Goal: Transaction & Acquisition: Purchase product/service

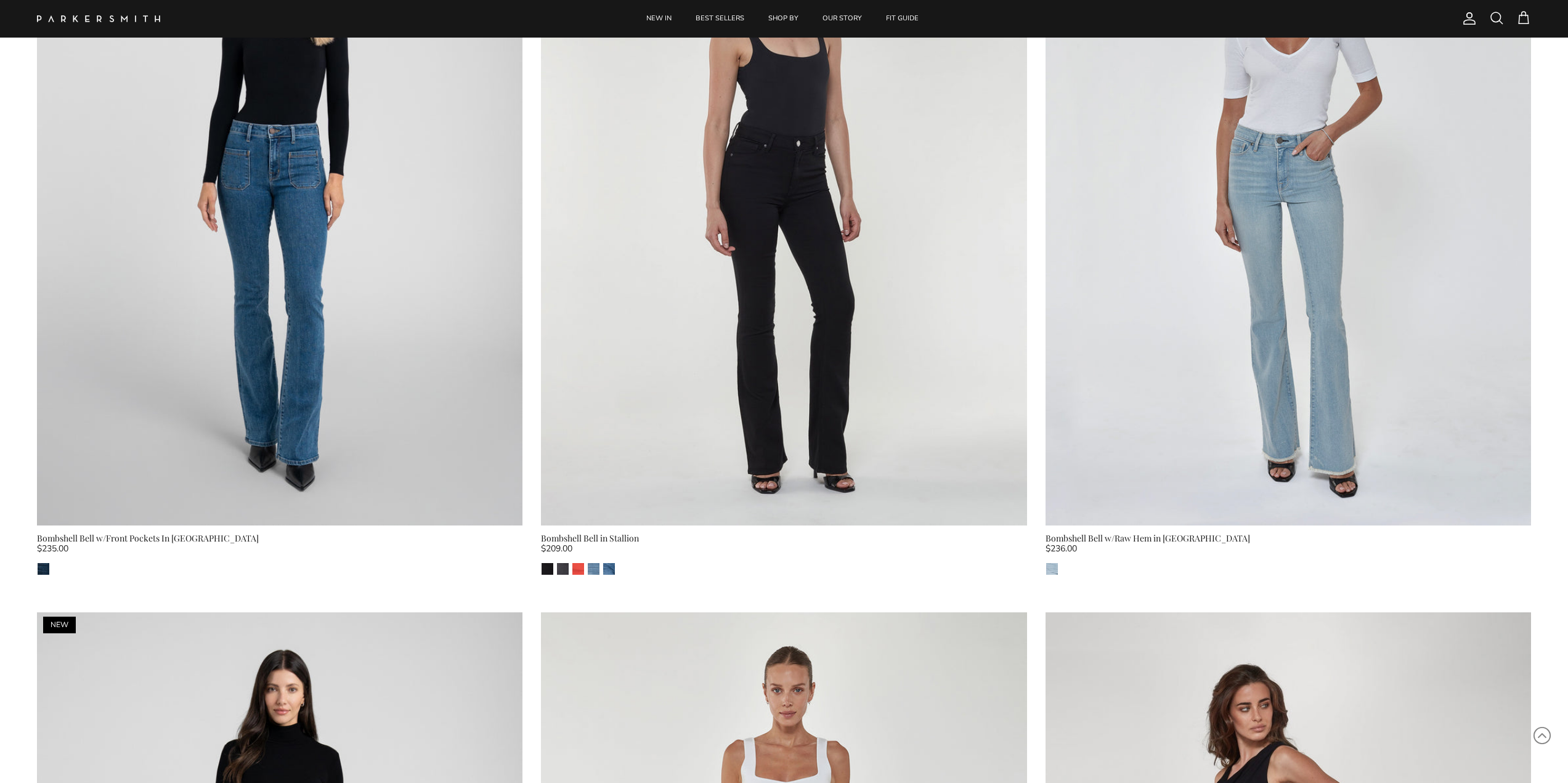
scroll to position [1027, 0]
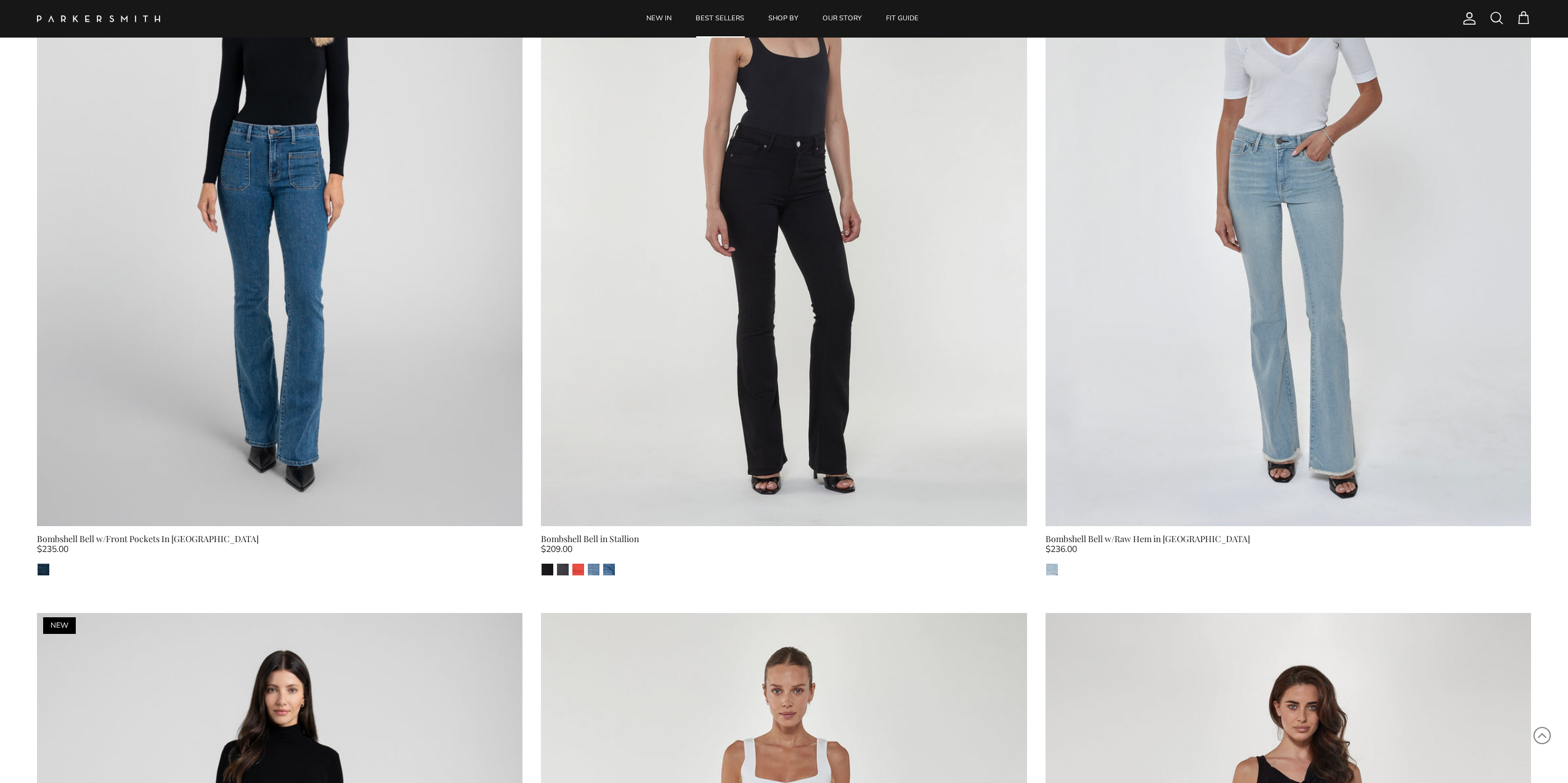
click at [727, 17] on link "BEST SELLERS" at bounding box center [719, 19] width 71 height 38
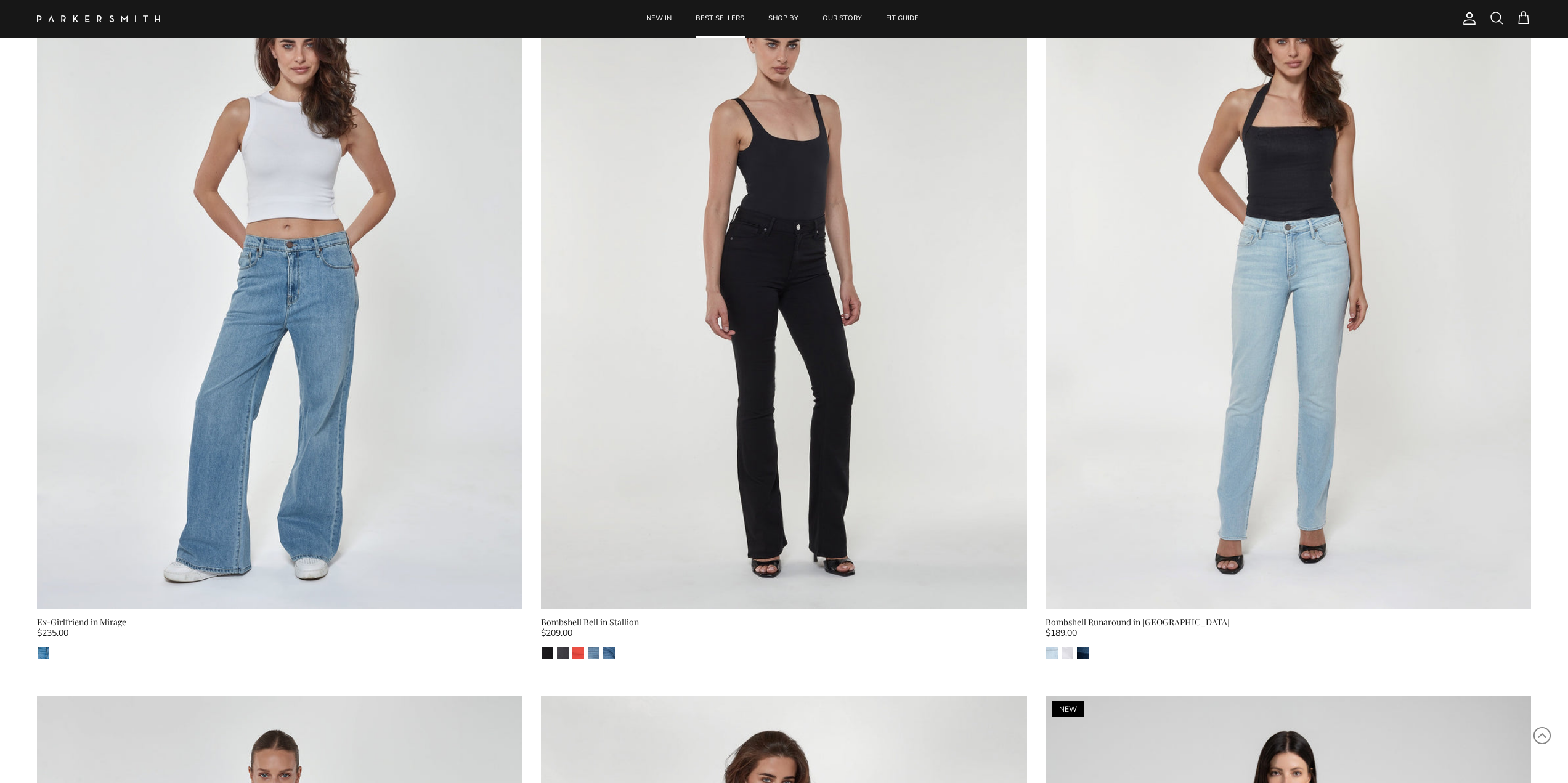
scroll to position [2387, 0]
click at [1082, 655] on img "Stevie" at bounding box center [1082, 652] width 11 height 11
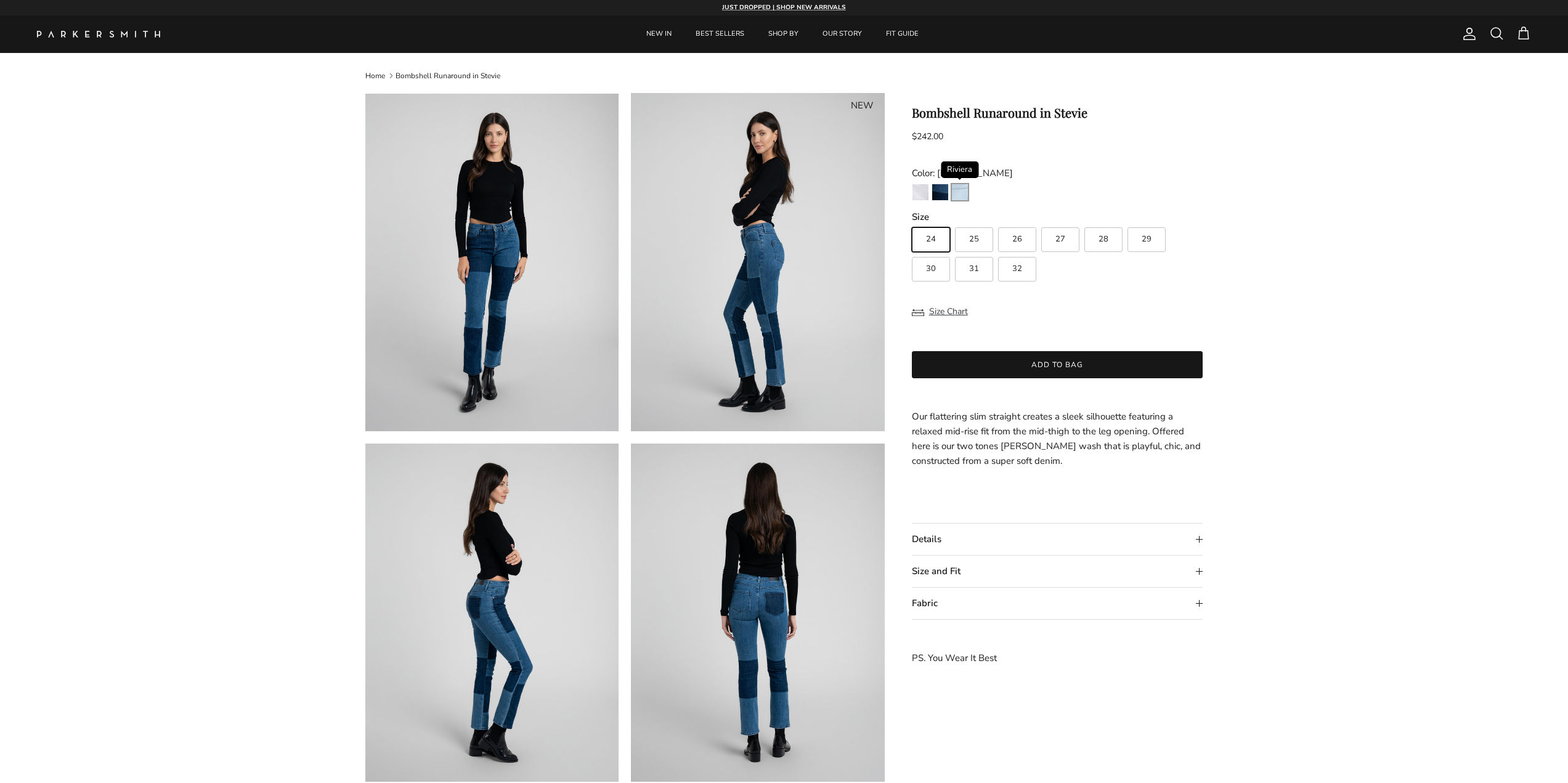
click at [963, 193] on img "Riviera" at bounding box center [960, 192] width 16 height 16
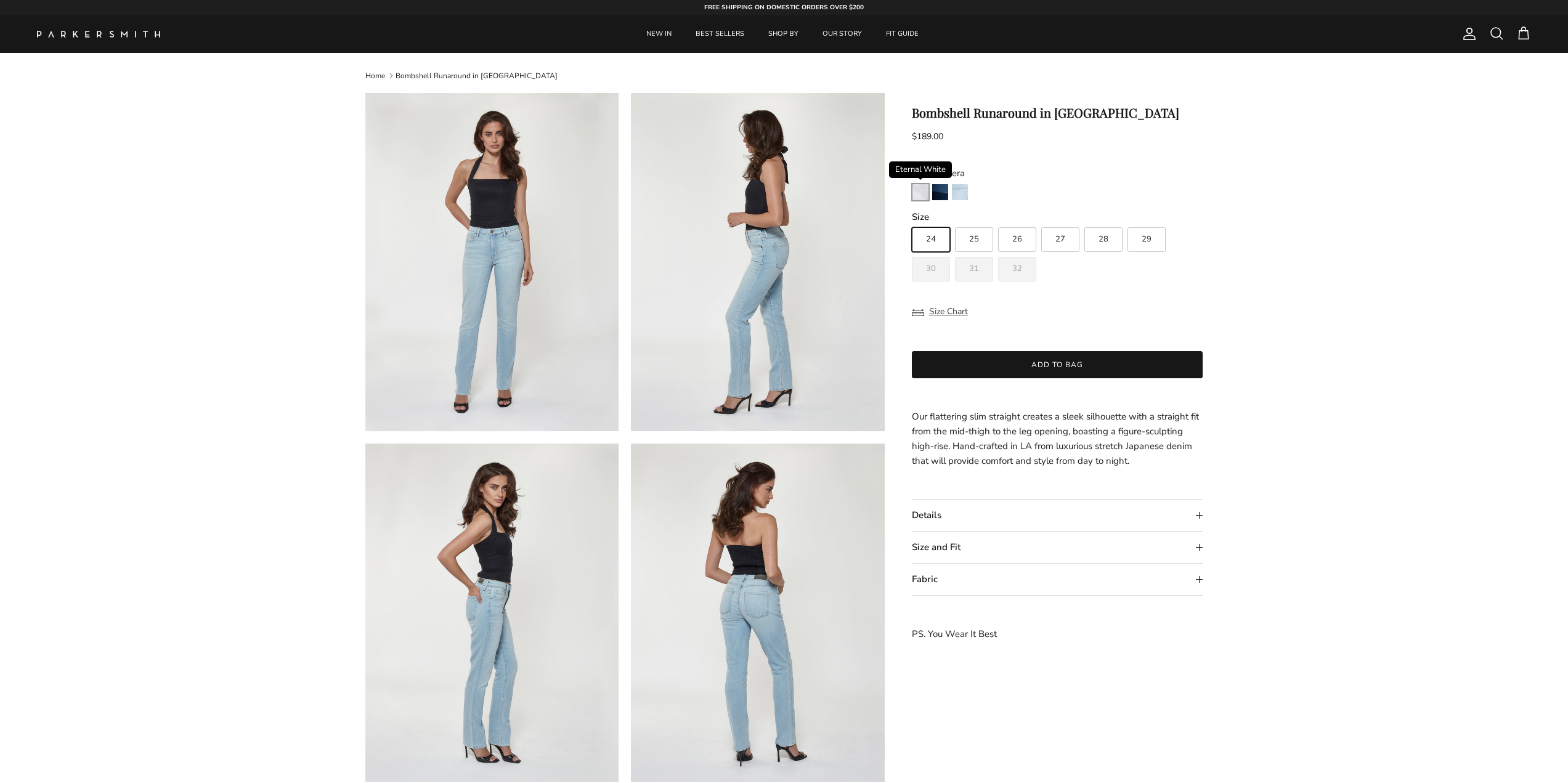
click at [919, 196] on img "Eternal White" at bounding box center [920, 192] width 16 height 16
